Goal: Task Accomplishment & Management: Manage account settings

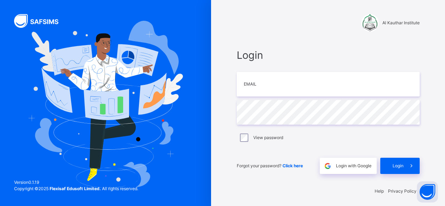
scroll to position [2, 0]
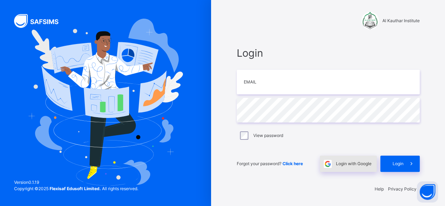
click at [344, 165] on span "Login with Google" at bounding box center [353, 163] width 35 height 6
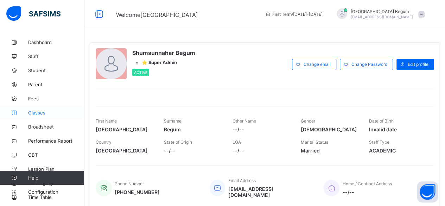
click at [47, 117] on link "Classes" at bounding box center [42, 112] width 84 height 14
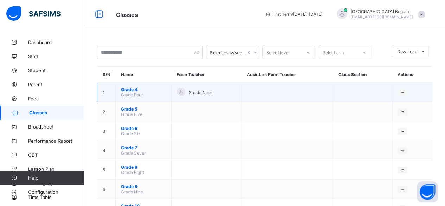
click at [131, 89] on span "Grade 4" at bounding box center [143, 89] width 45 height 5
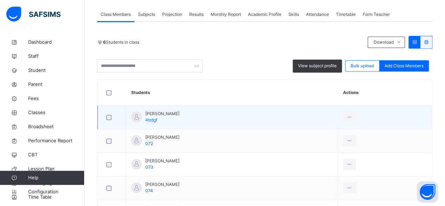
scroll to position [124, 0]
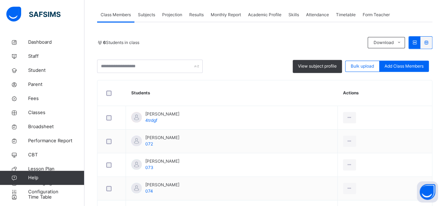
click at [147, 17] on span "Subjects" at bounding box center [146, 15] width 17 height 6
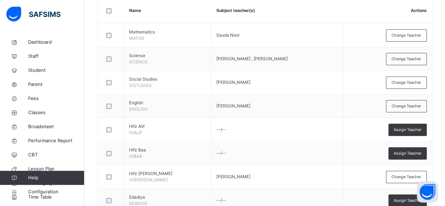
scroll to position [179, 0]
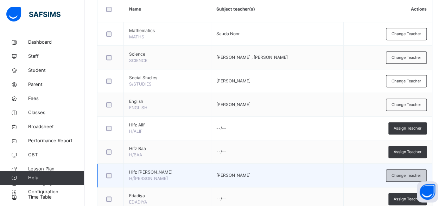
click at [406, 172] on span "Change Teacher" at bounding box center [406, 175] width 30 height 6
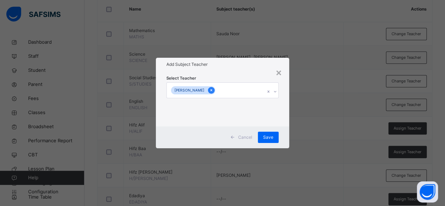
click at [212, 90] on icon at bounding box center [211, 90] width 2 height 2
click at [273, 134] on span "Save" at bounding box center [271, 137] width 10 height 6
click at [272, 135] on span "Save" at bounding box center [271, 137] width 10 height 6
click at [282, 70] on div "×" at bounding box center [282, 72] width 7 height 15
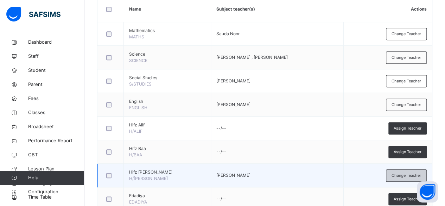
click at [404, 178] on div "Change Teacher" at bounding box center [405, 175] width 41 height 12
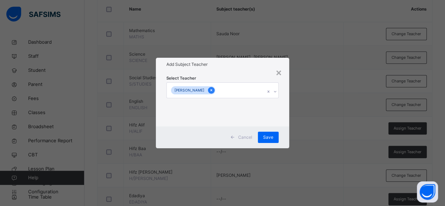
click at [213, 89] on icon at bounding box center [211, 89] width 4 height 5
click at [268, 136] on span "Save" at bounding box center [271, 137] width 10 height 6
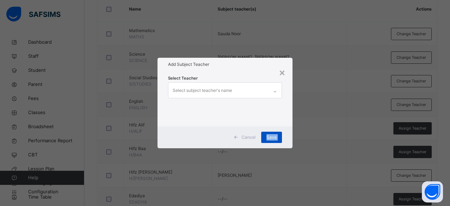
click at [268, 136] on span "Save" at bounding box center [271, 137] width 10 height 6
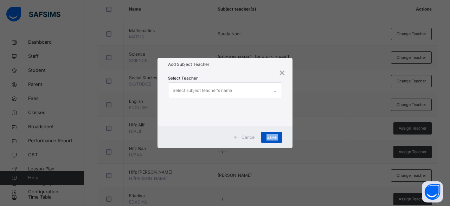
click at [265, 135] on div "Save" at bounding box center [271, 136] width 21 height 11
click at [274, 135] on span "Save" at bounding box center [271, 137] width 10 height 6
click at [275, 138] on span "Save" at bounding box center [271, 137] width 10 height 6
click at [275, 141] on div "Save" at bounding box center [271, 136] width 21 height 11
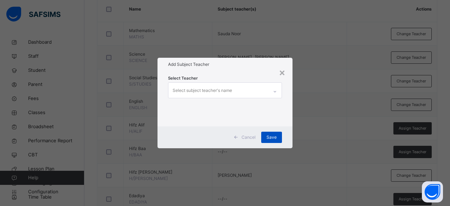
click at [277, 137] on div "Save" at bounding box center [271, 136] width 21 height 11
click at [281, 68] on div "×" at bounding box center [282, 72] width 7 height 15
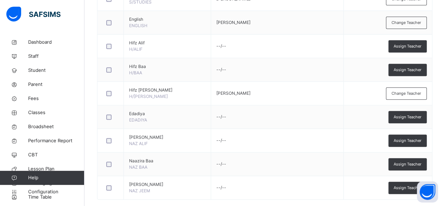
scroll to position [271, 0]
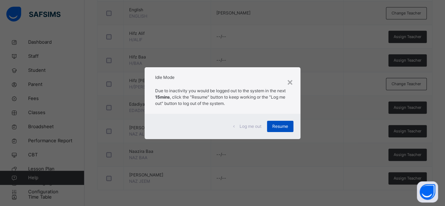
click at [285, 129] on span "Resume" at bounding box center [280, 126] width 16 height 6
